Goal: Transaction & Acquisition: Purchase product/service

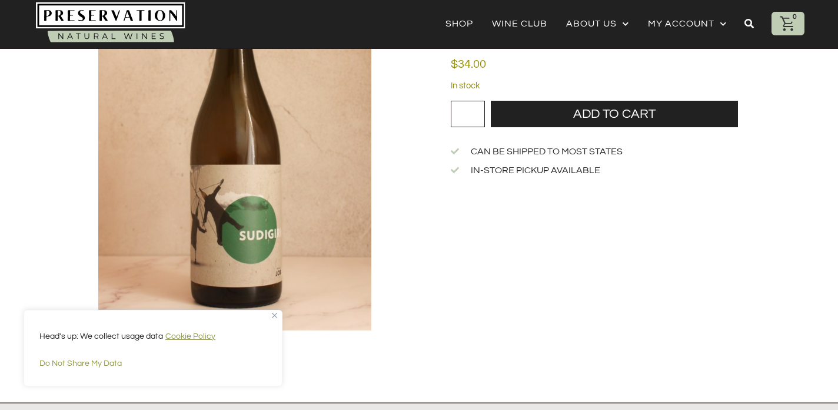
scroll to position [168, 0]
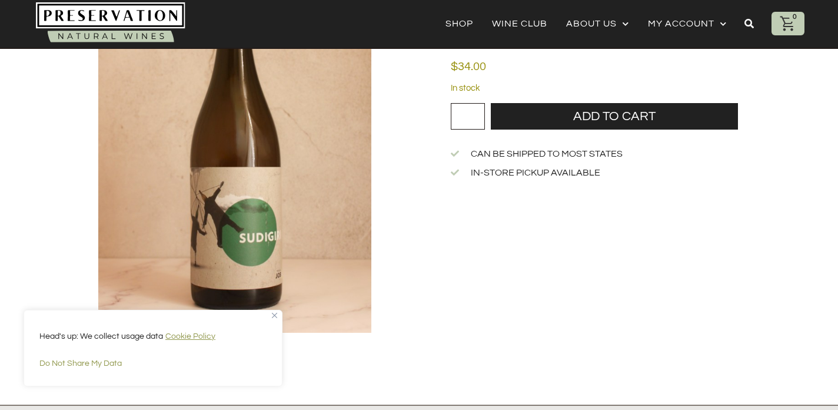
click at [471, 113] on input "*" at bounding box center [468, 116] width 34 height 27
type input "*"
click at [478, 114] on input "*" at bounding box center [468, 116] width 34 height 27
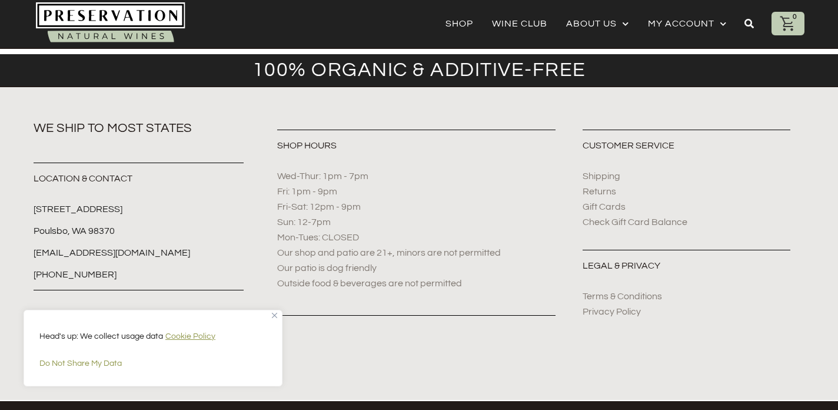
scroll to position [1447, 0]
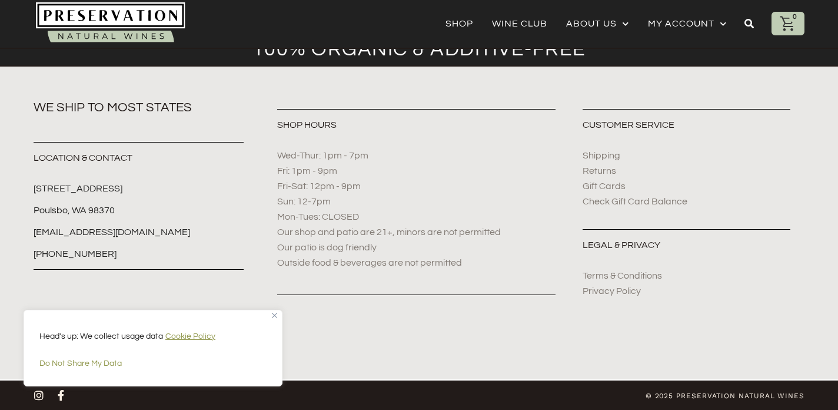
click at [274, 313] on img "Close" at bounding box center [274, 315] width 5 height 5
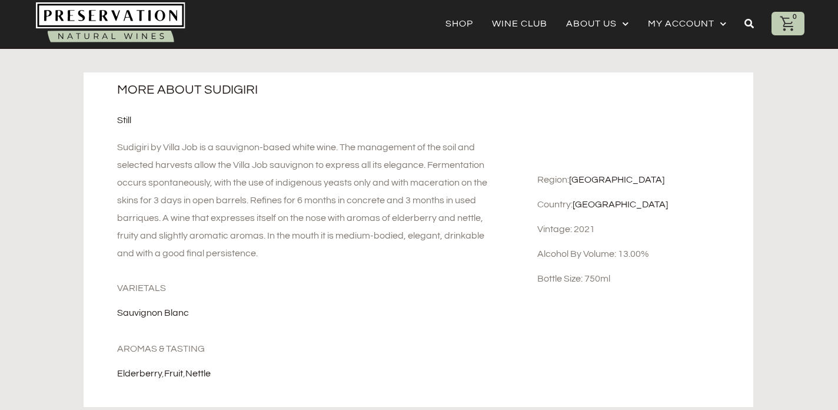
scroll to position [533, 0]
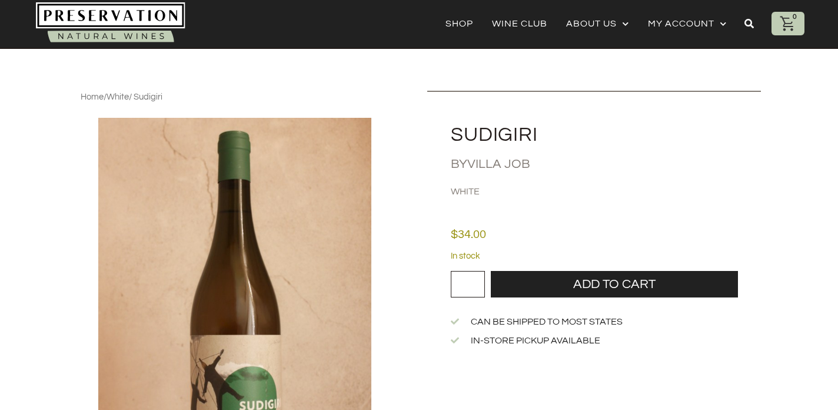
type input "*"
click at [479, 281] on input "*" at bounding box center [468, 284] width 34 height 27
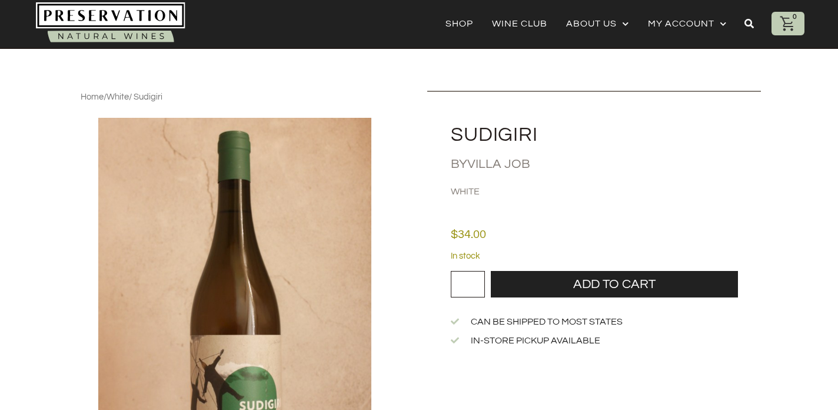
click at [479, 281] on input "*" at bounding box center [468, 284] width 34 height 27
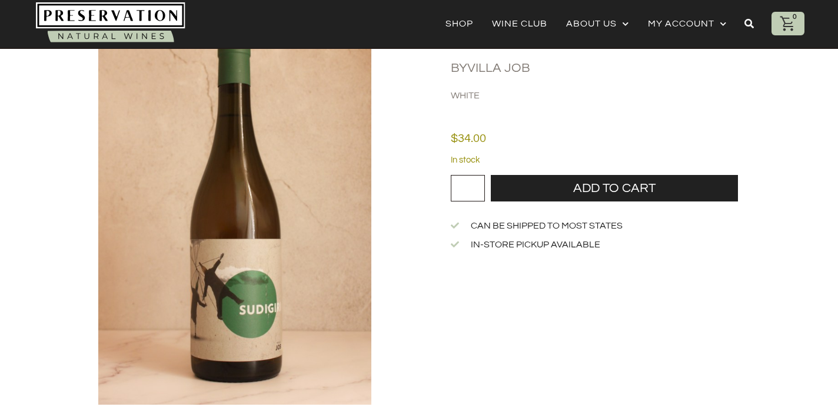
scroll to position [98, 0]
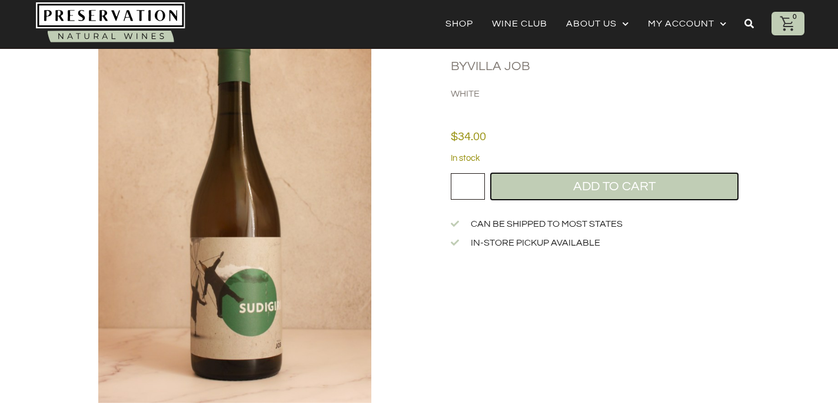
click at [553, 191] on button "Add to cart" at bounding box center [614, 186] width 247 height 27
click at [533, 188] on button "Add to cart" at bounding box center [614, 186] width 247 height 27
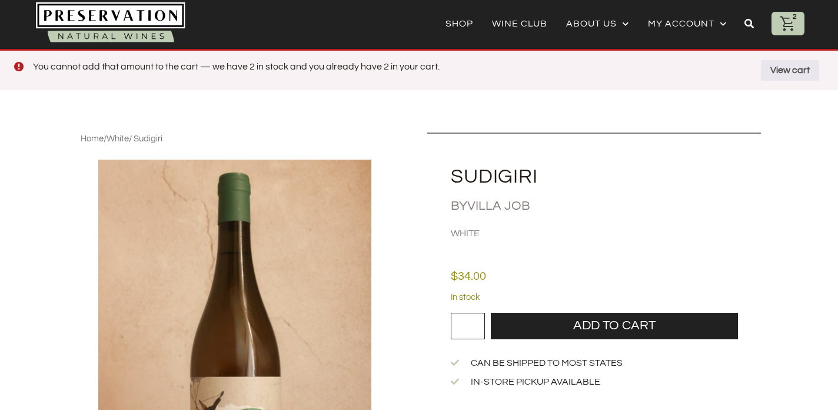
click at [790, 22] on icon at bounding box center [788, 24] width 18 height 18
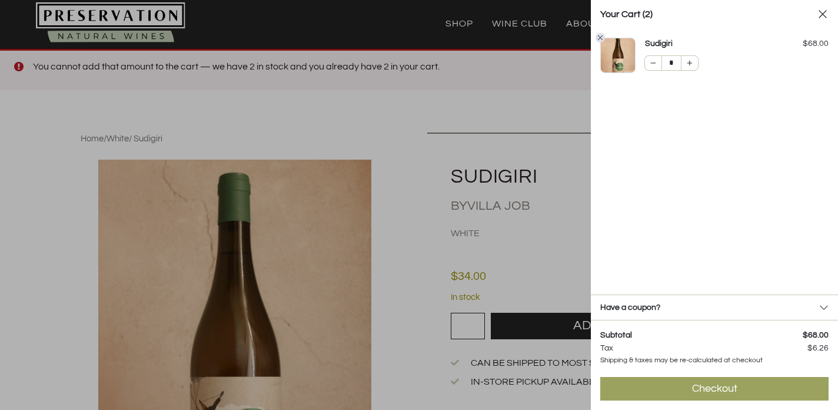
click at [625, 380] on link "Checkout $ 74.26" at bounding box center [714, 389] width 228 height 24
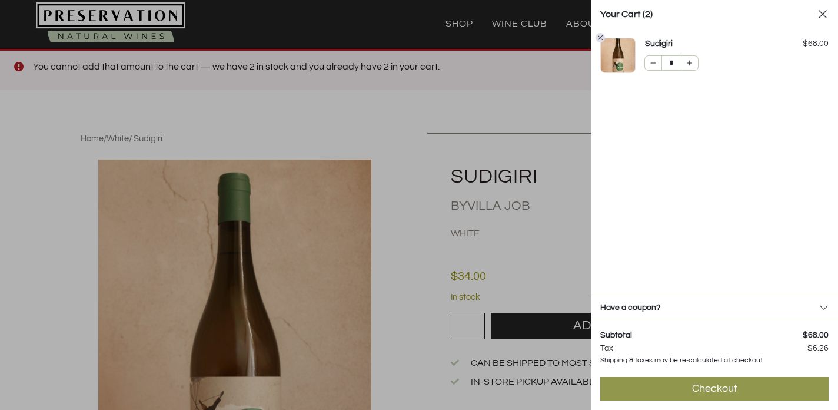
click at [825, 15] on icon at bounding box center [823, 14] width 12 height 12
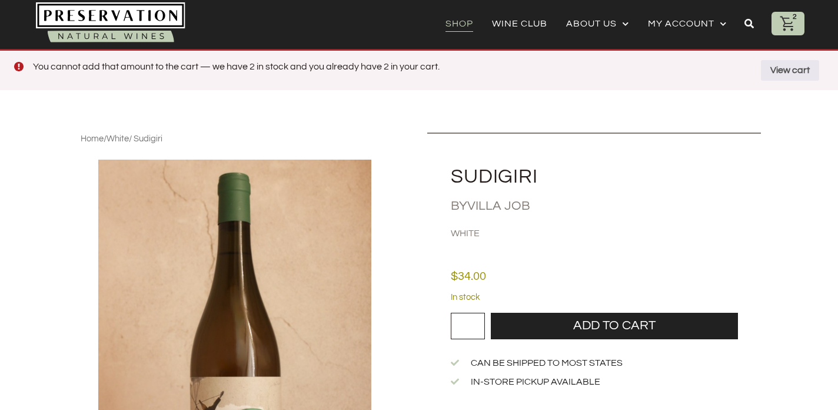
click at [458, 26] on link "Shop" at bounding box center [460, 23] width 28 height 16
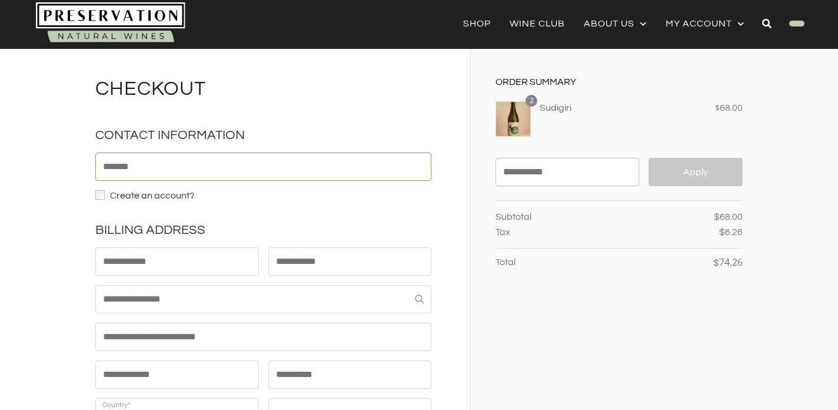
click at [250, 169] on input "Email *" at bounding box center [263, 166] width 336 height 28
type input "**********"
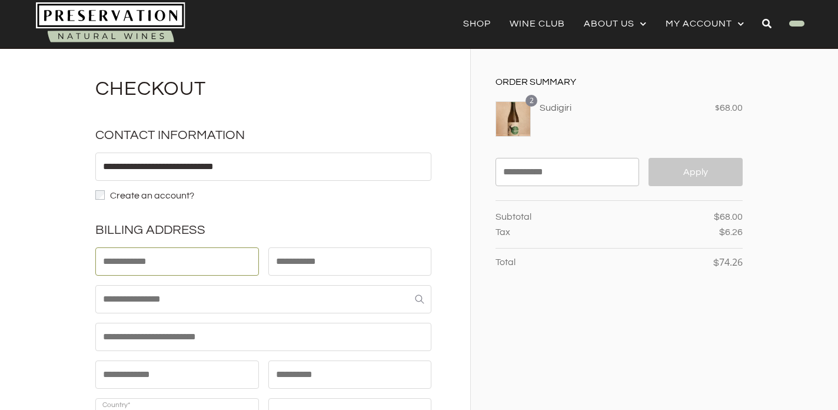
type input "*****"
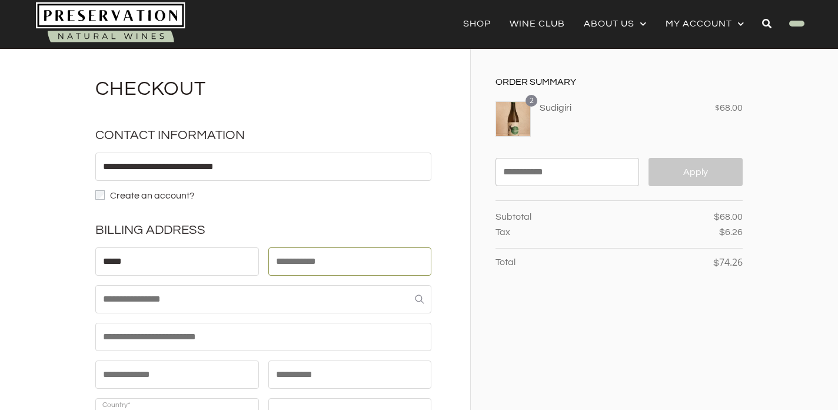
type input "**********"
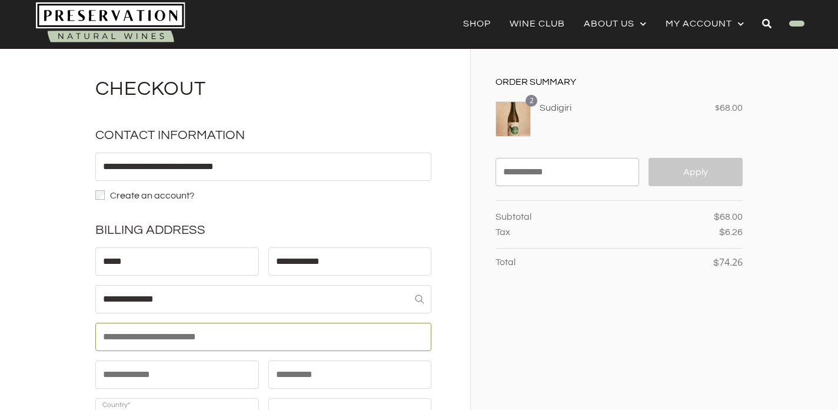
type input "*********"
type input "**********"
type input "*****"
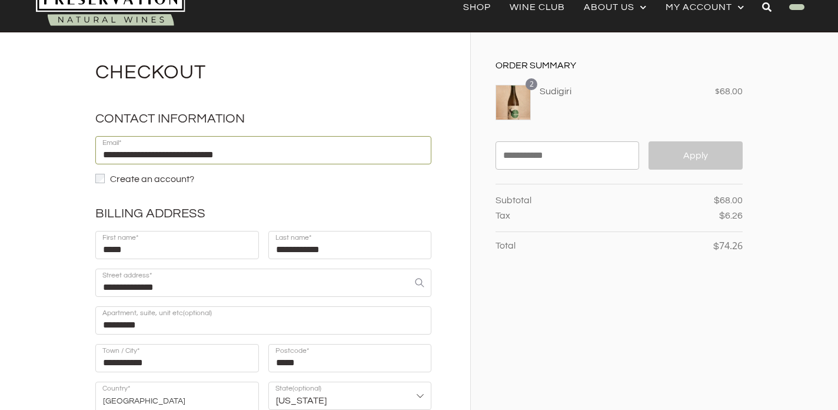
select select "**"
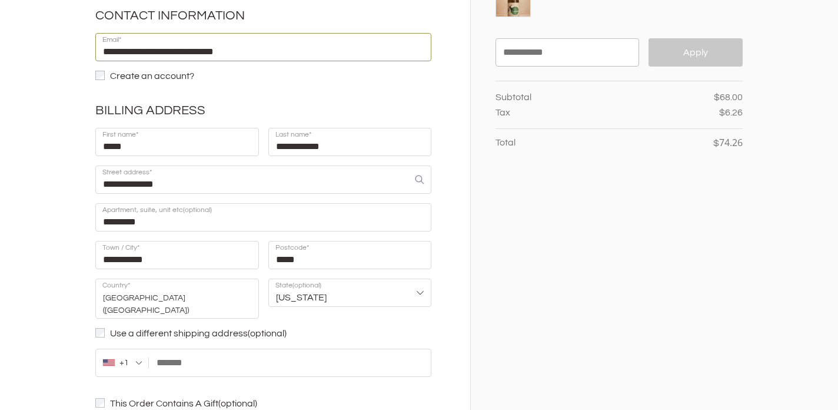
scroll to position [130, 0]
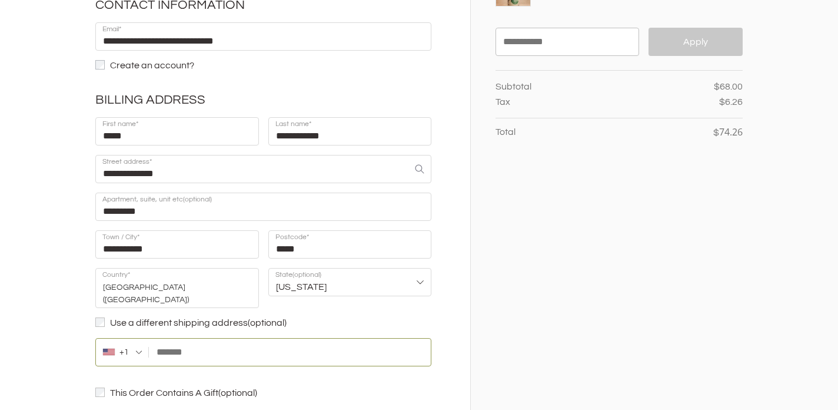
click at [205, 344] on input "Phone *" at bounding box center [263, 352] width 336 height 28
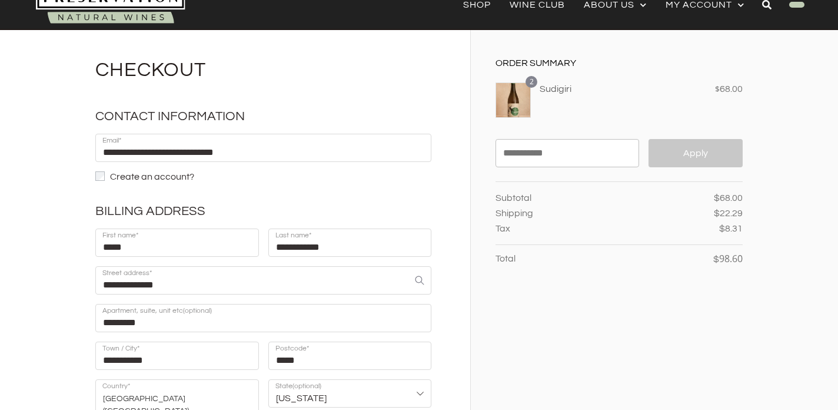
scroll to position [0, 0]
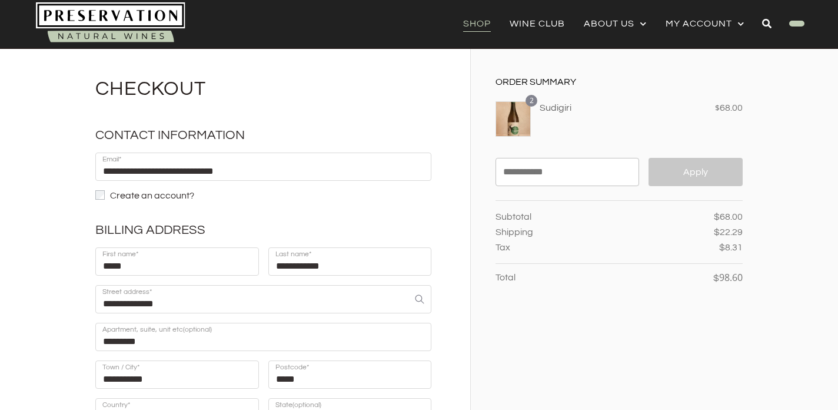
click at [479, 24] on link "Shop" at bounding box center [477, 23] width 28 height 16
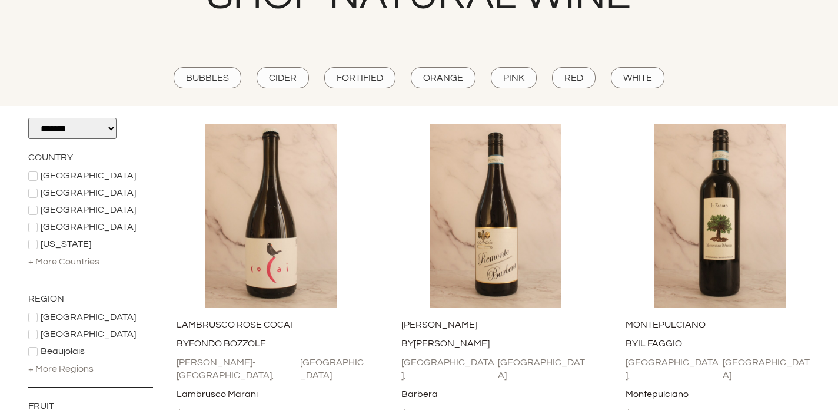
scroll to position [105, 0]
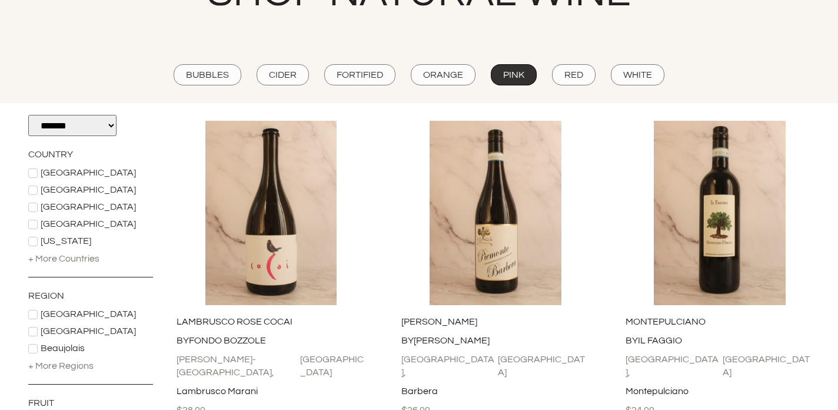
click at [513, 81] on div "Pink" at bounding box center [514, 74] width 46 height 21
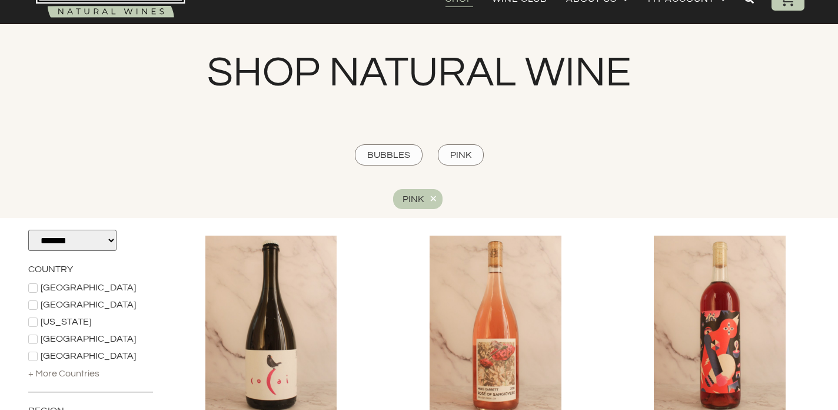
scroll to position [0, 0]
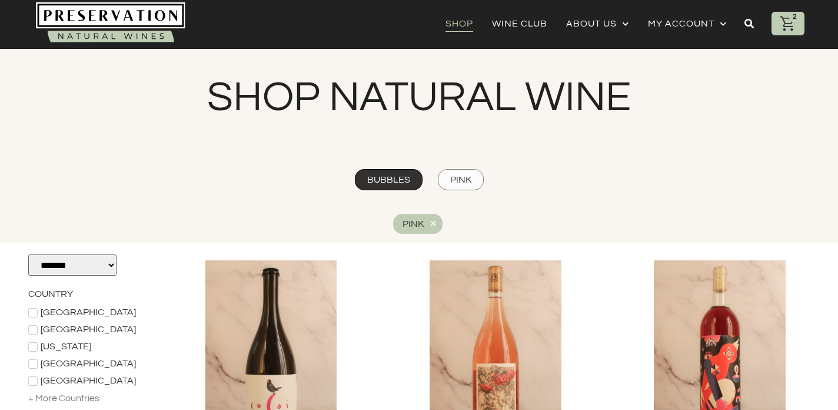
click at [405, 182] on span "Bubbles" at bounding box center [388, 179] width 43 height 13
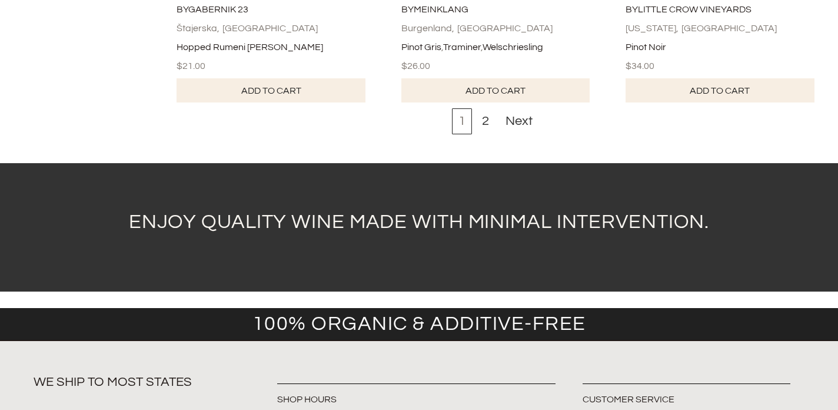
scroll to position [3676, 0]
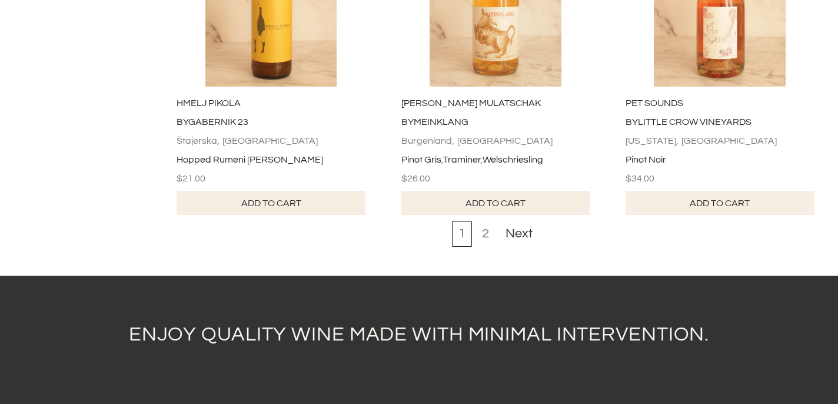
click at [488, 221] on div "2" at bounding box center [486, 234] width 20 height 26
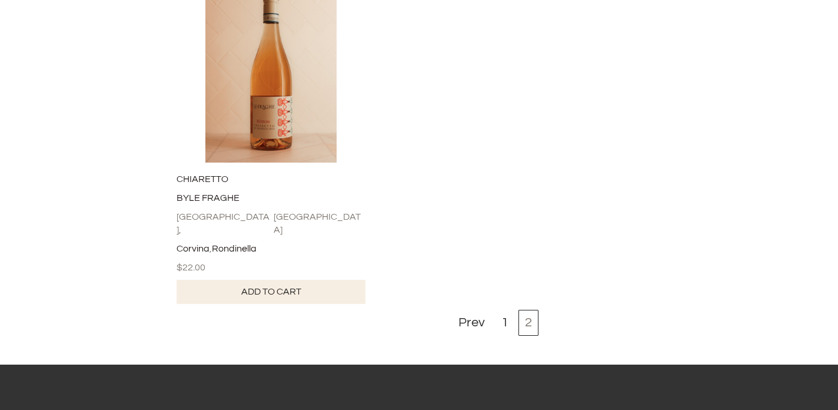
scroll to position [3246, 0]
